Goal: Task Accomplishment & Management: Manage account settings

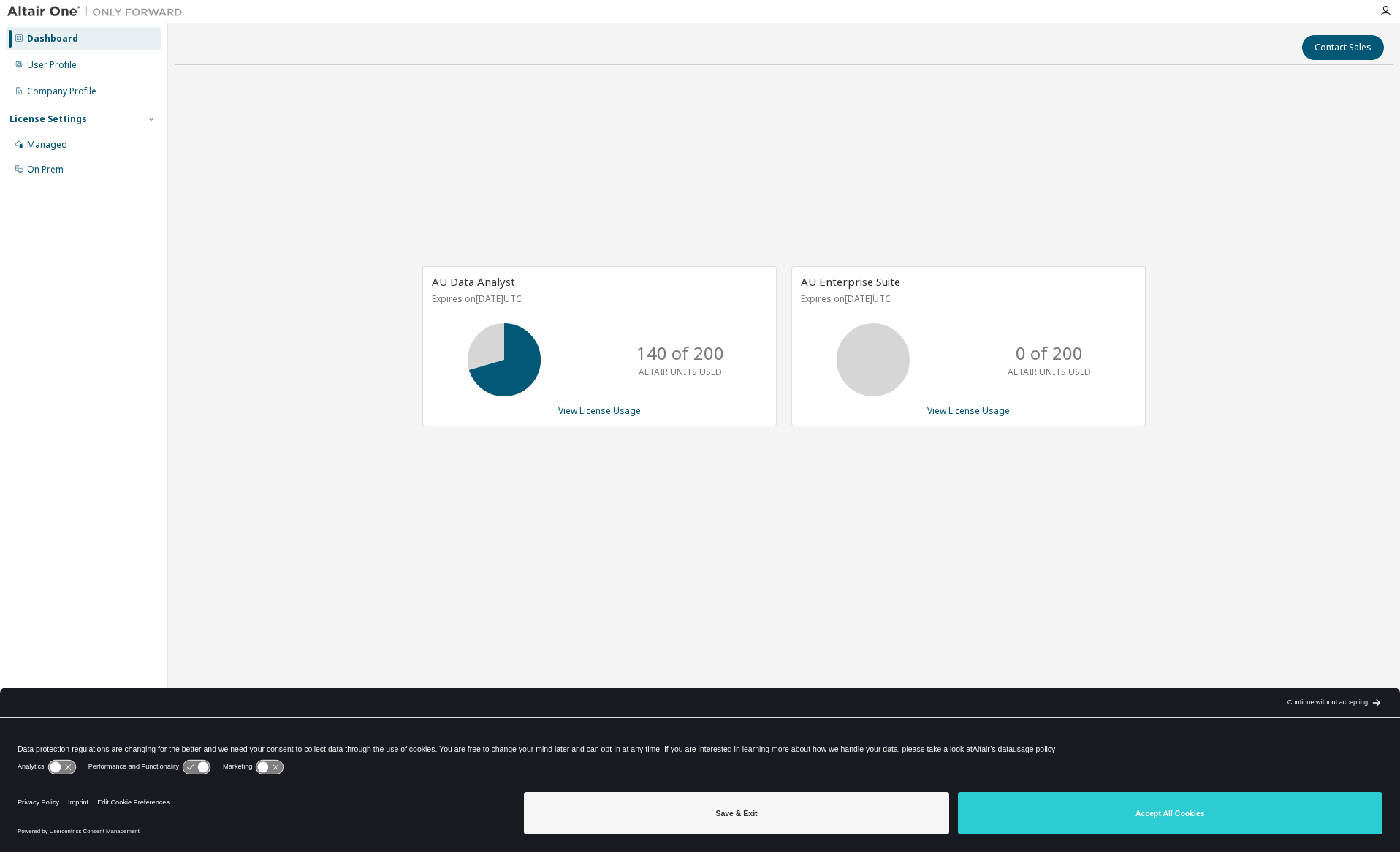
click at [682, 807] on button "Save & Exit" at bounding box center [736, 813] width 425 height 43
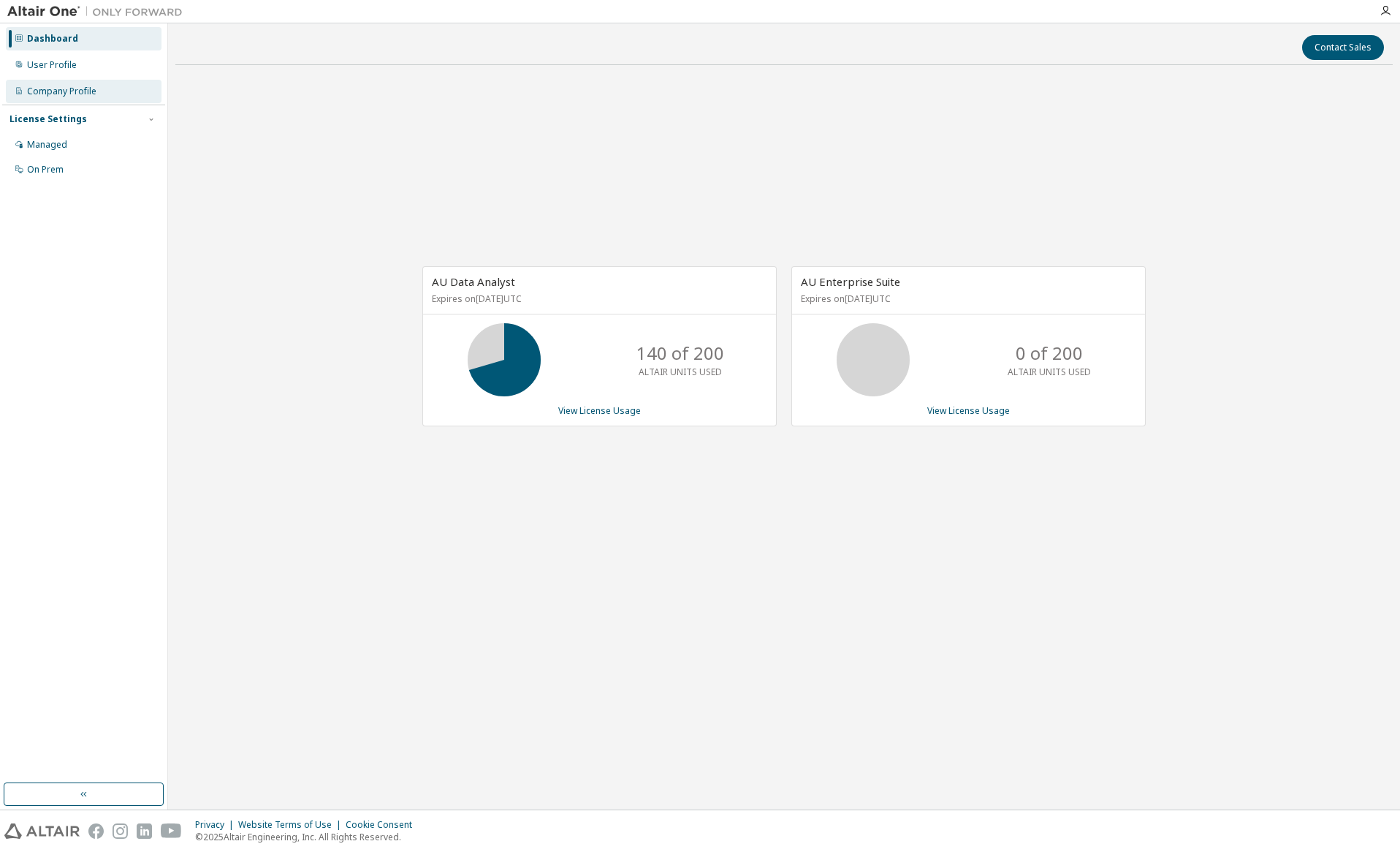
click at [65, 89] on div "Company Profile" at bounding box center [62, 92] width 70 height 12
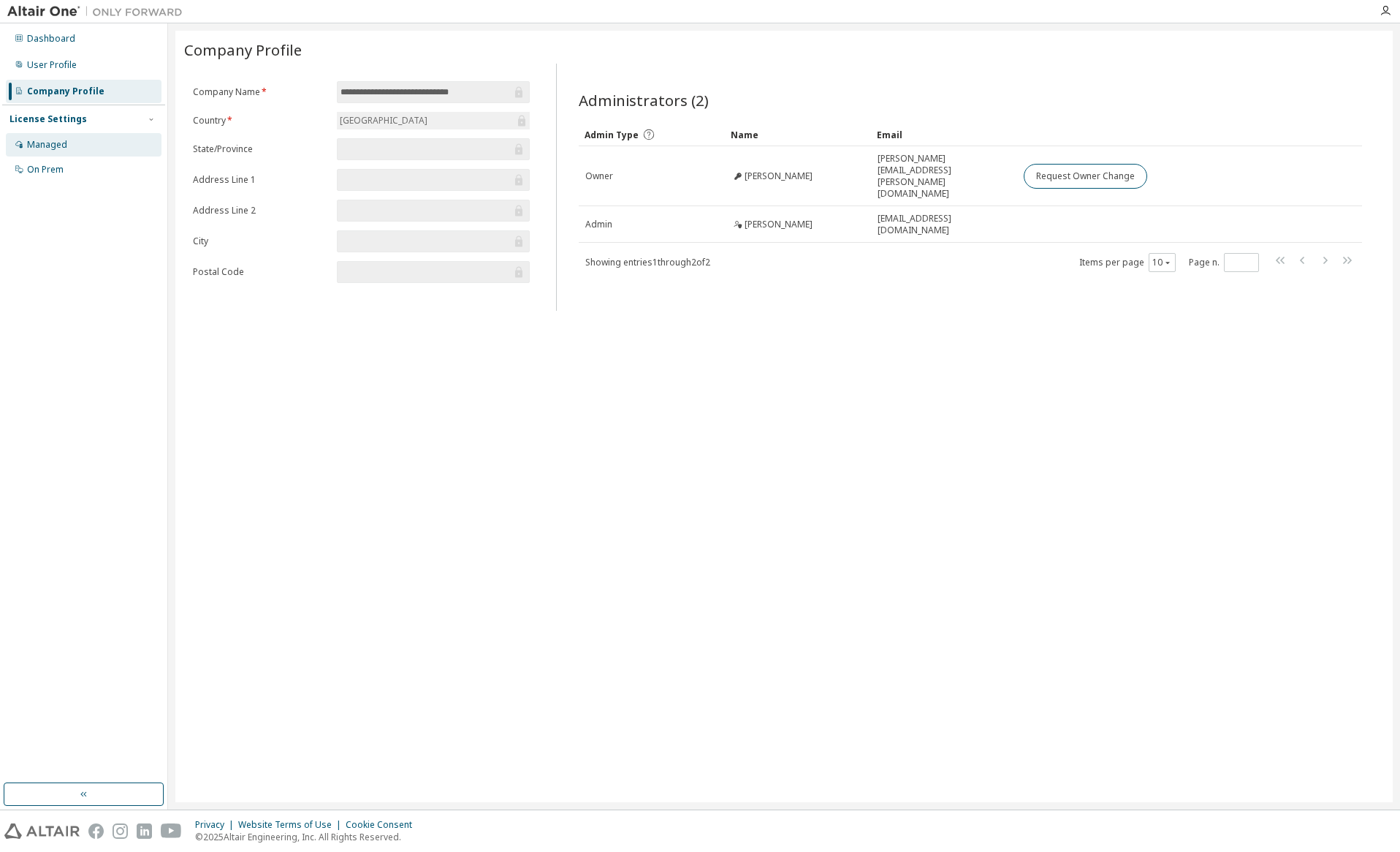
click at [37, 142] on div "Managed" at bounding box center [47, 145] width 40 height 12
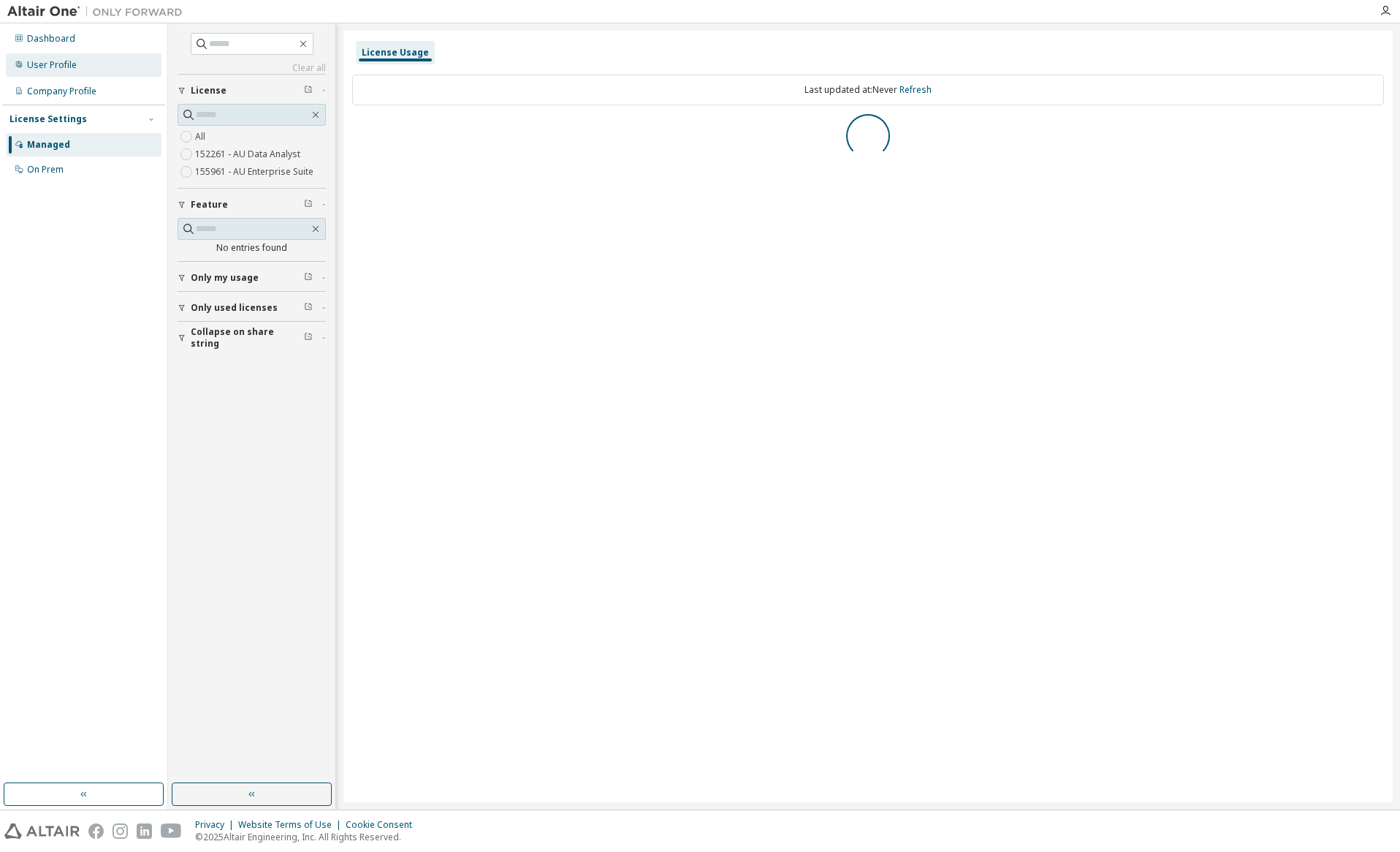
click at [40, 60] on div "User Profile" at bounding box center [52, 65] width 49 height 12
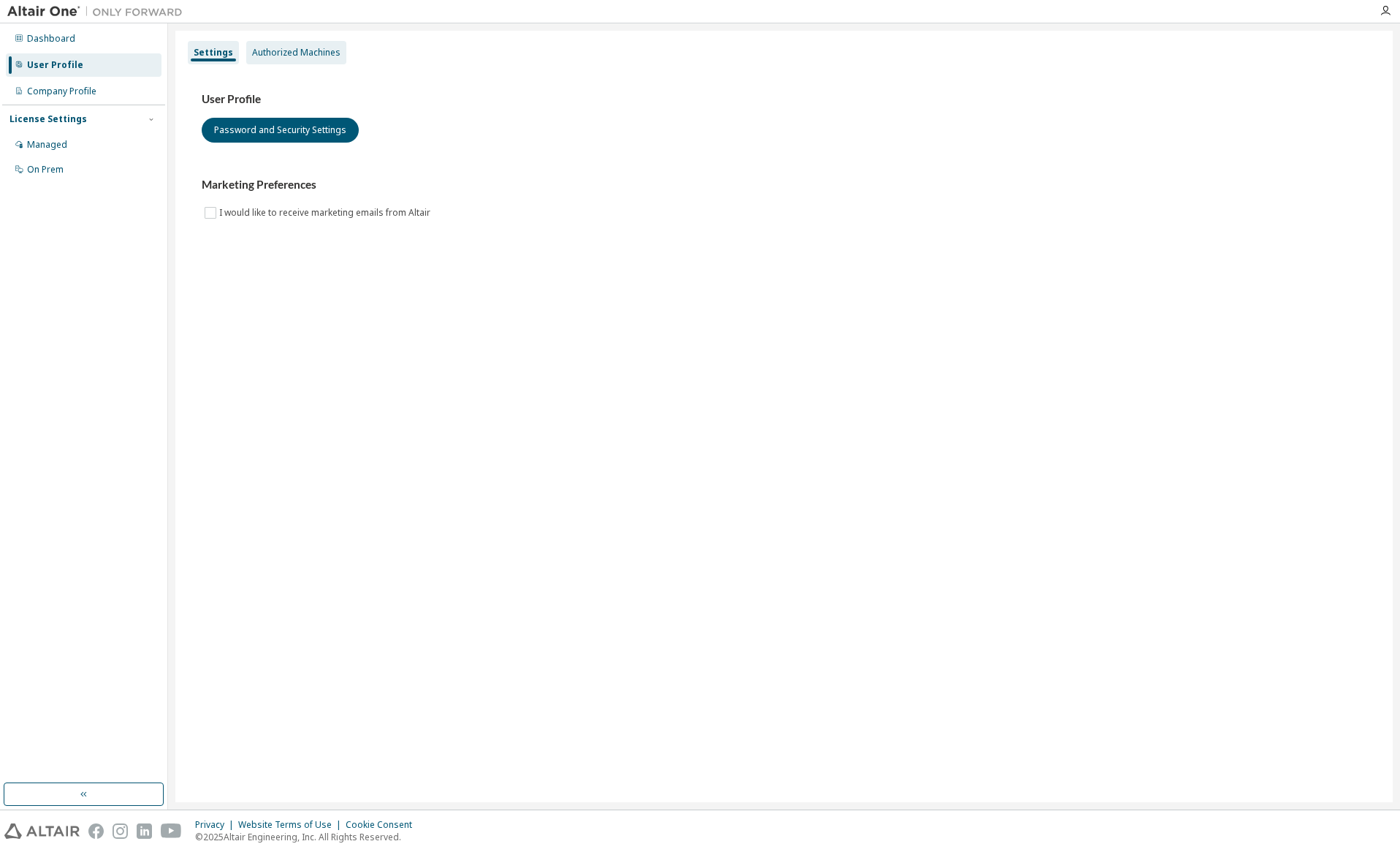
click at [286, 52] on div "Authorized Machines" at bounding box center [297, 53] width 88 height 12
